Goal: Transaction & Acquisition: Purchase product/service

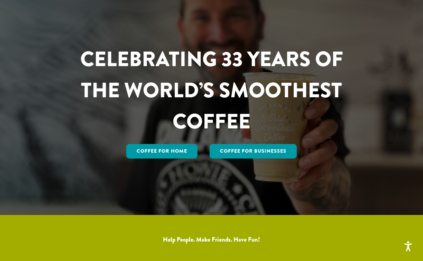
scroll to position [109, 0]
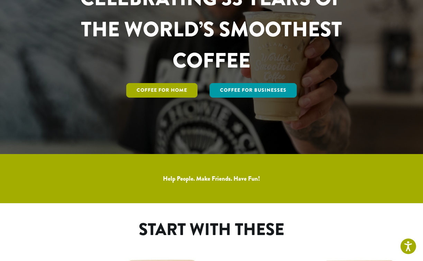
click at [180, 94] on link "Coffee for Home" at bounding box center [161, 90] width 71 height 15
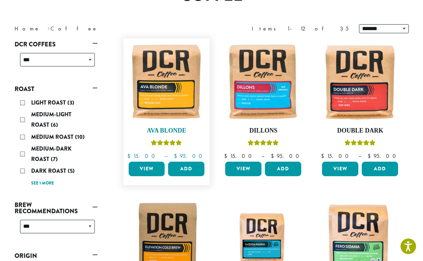
scroll to position [79, 0]
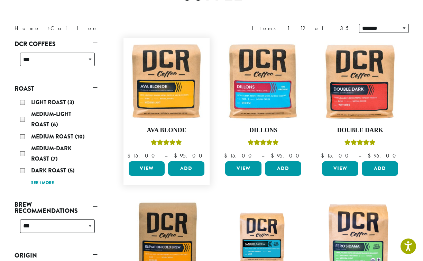
click at [147, 166] on link "View" at bounding box center [147, 168] width 36 height 15
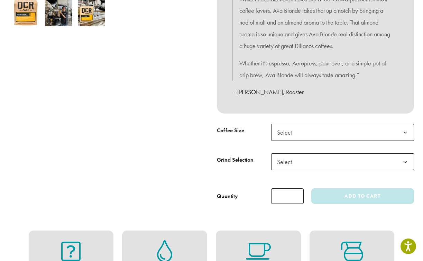
scroll to position [257, 0]
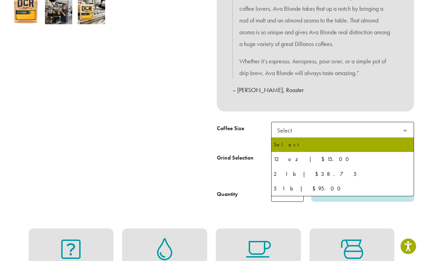
click at [407, 131] on b at bounding box center [405, 130] width 17 height 17
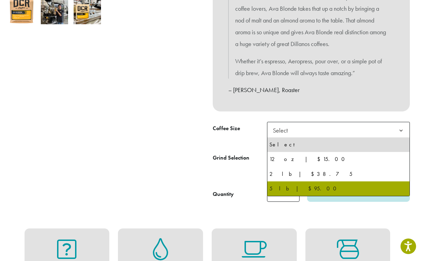
scroll to position [257, 3]
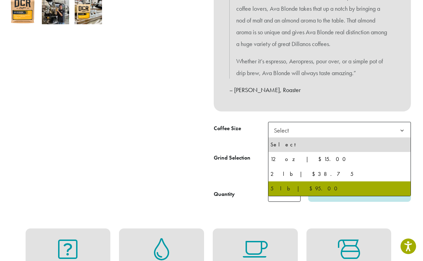
select select "**********"
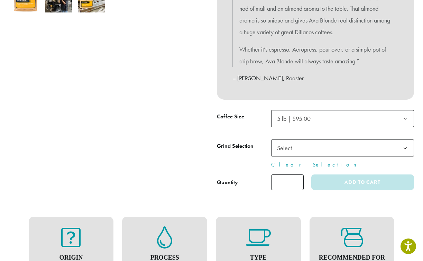
scroll to position [270, 0]
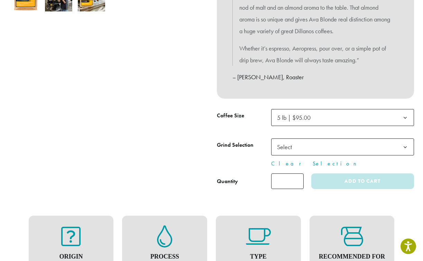
click at [405, 148] on b at bounding box center [405, 147] width 17 height 17
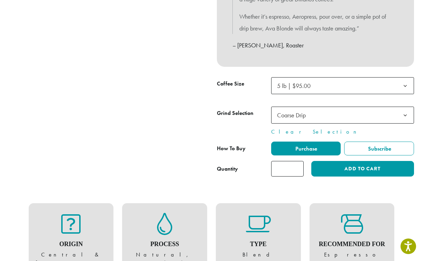
scroll to position [299, 0]
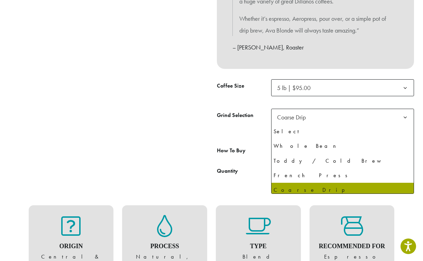
click at [408, 117] on b at bounding box center [405, 117] width 17 height 17
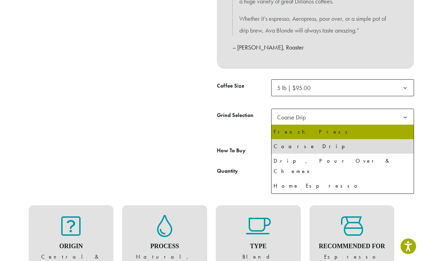
select select "**********"
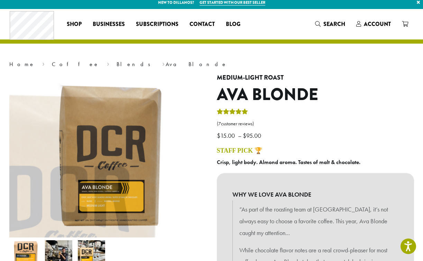
scroll to position [0, 0]
